Goal: Find specific page/section: Find specific page/section

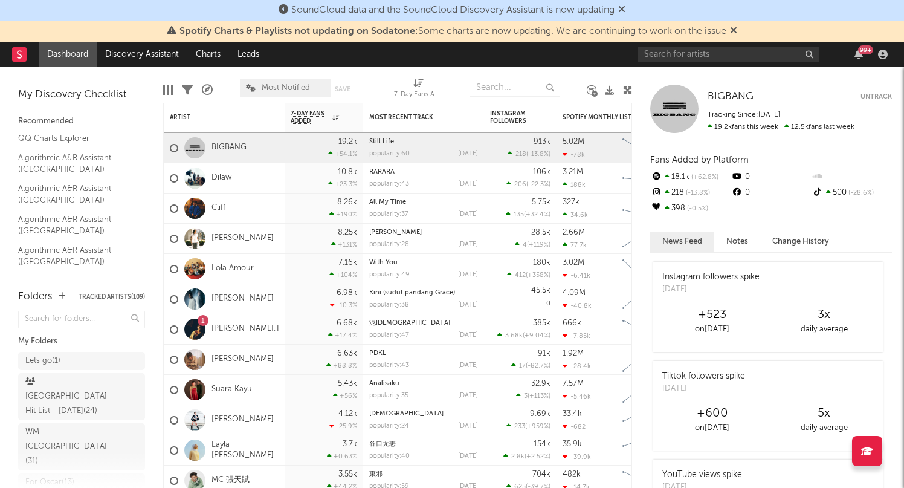
click at [719, 43] on div "99 +" at bounding box center [765, 54] width 254 height 24
click at [717, 54] on input "text" at bounding box center [728, 54] width 181 height 15
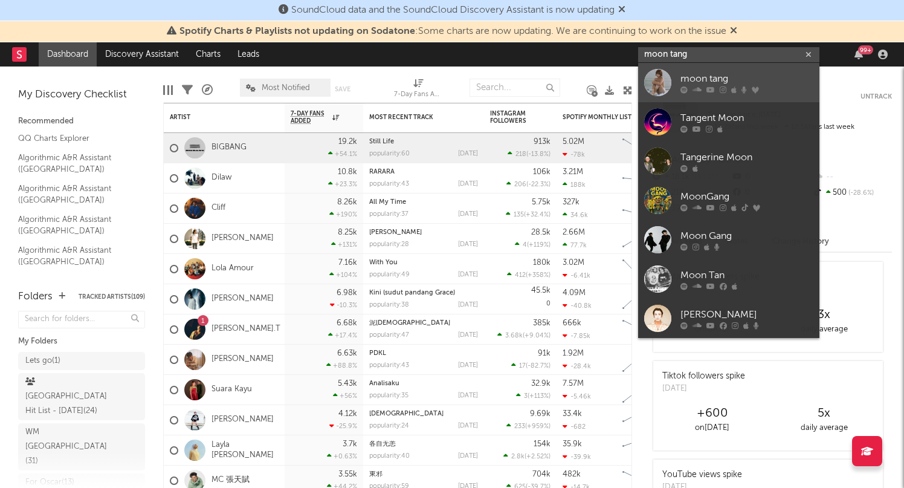
type input "moon tang"
click at [692, 101] on link "moon tang" at bounding box center [728, 82] width 181 height 39
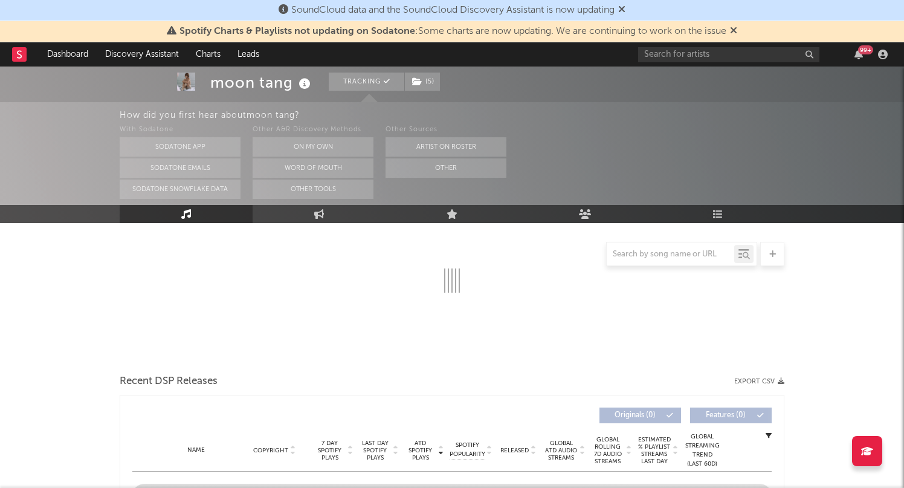
select select "6m"
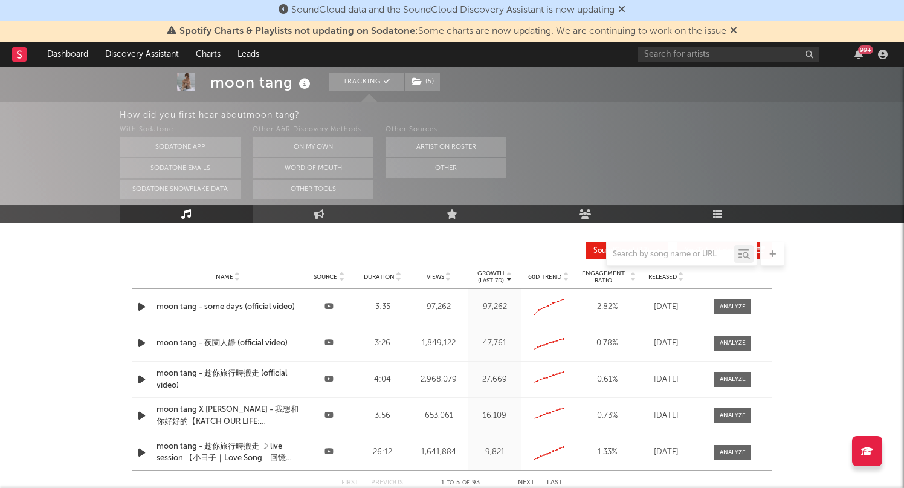
scroll to position [1348, 0]
